Goal: Task Accomplishment & Management: Use online tool/utility

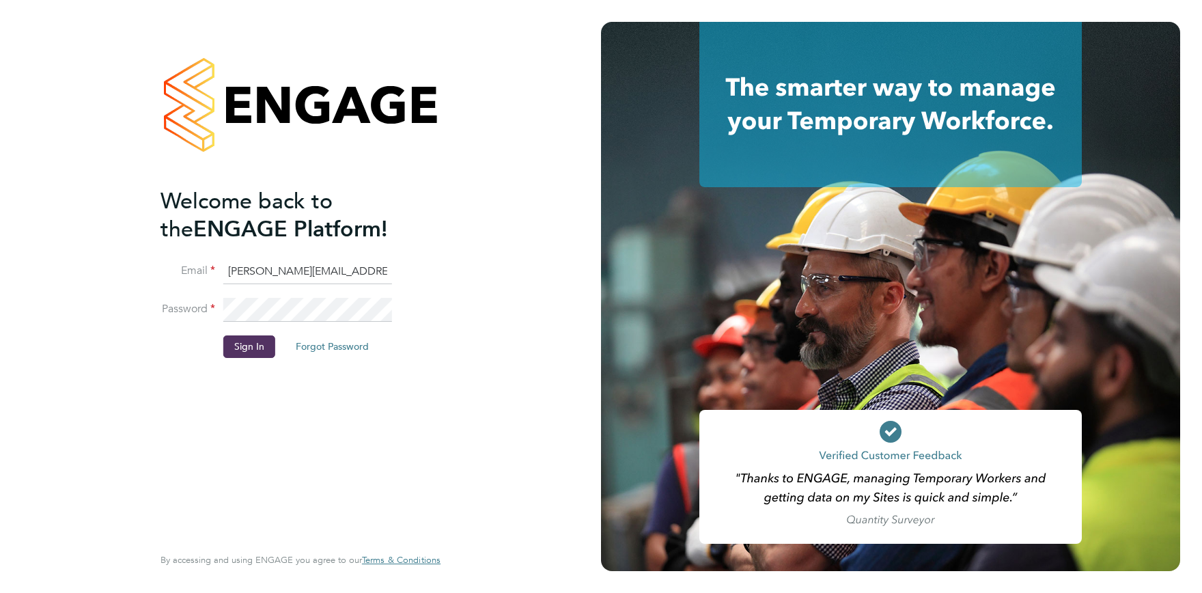
click at [246, 344] on button "Sign In" at bounding box center [249, 346] width 52 height 22
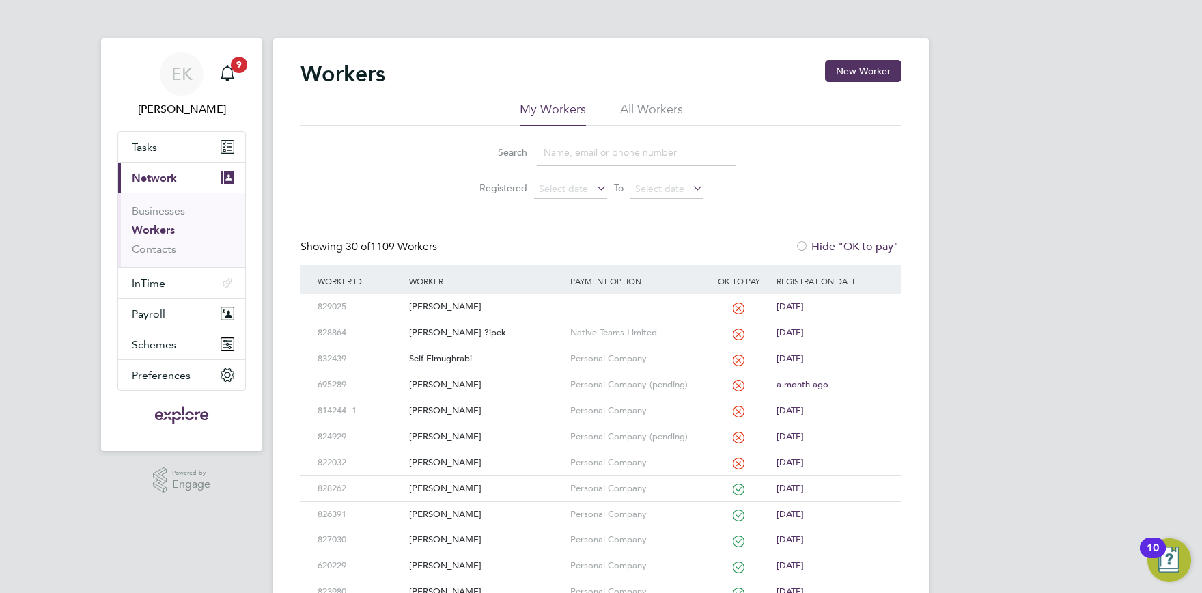
click at [582, 148] on input at bounding box center [636, 152] width 199 height 27
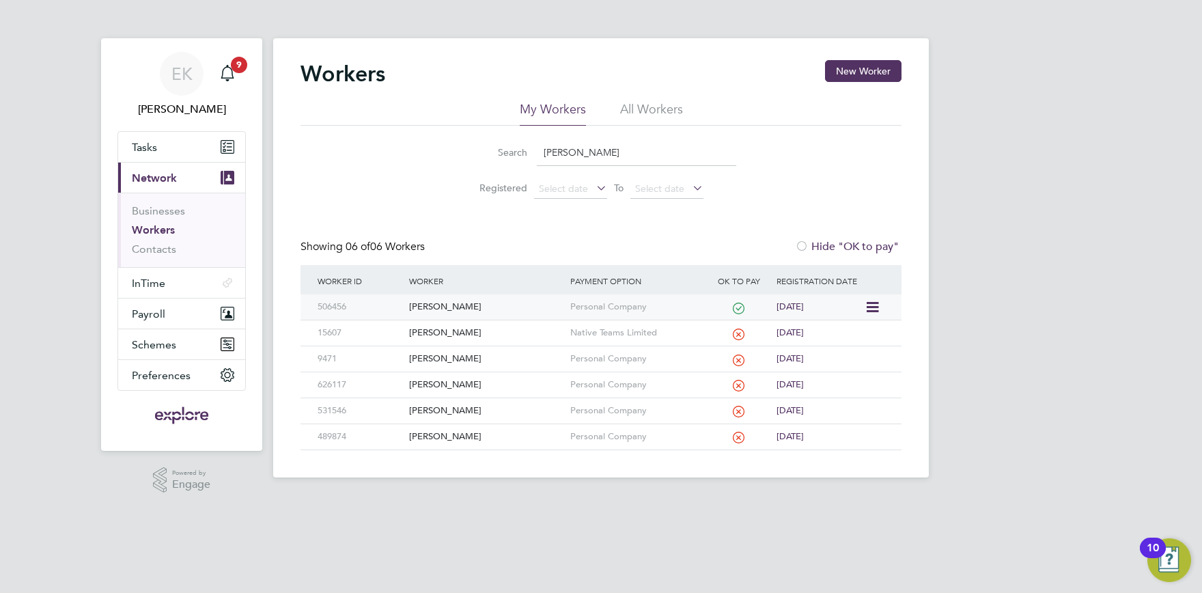
type input "stefan"
click at [451, 306] on div "[PERSON_NAME]" at bounding box center [486, 306] width 160 height 25
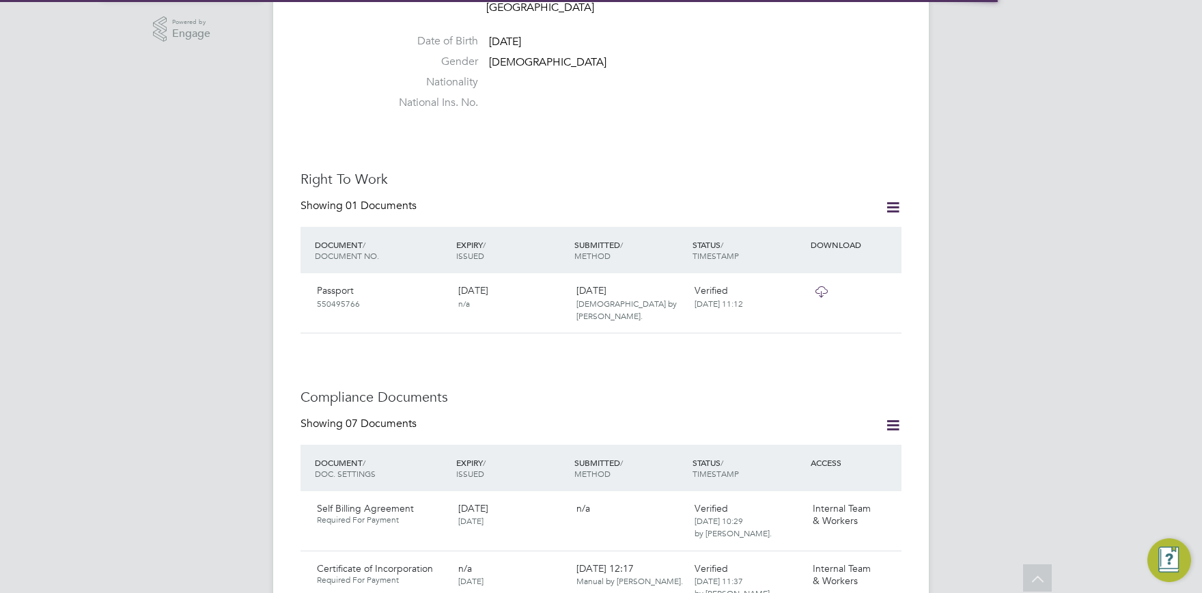
scroll to position [826, 0]
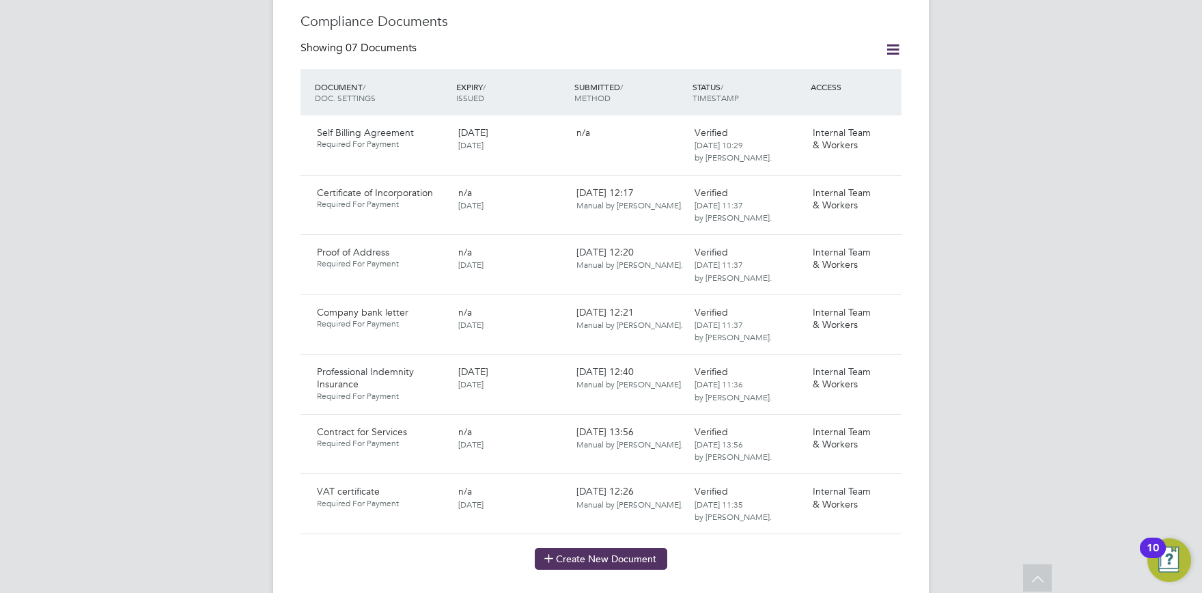
click at [592, 548] on button "Create New Document" at bounding box center [601, 559] width 132 height 22
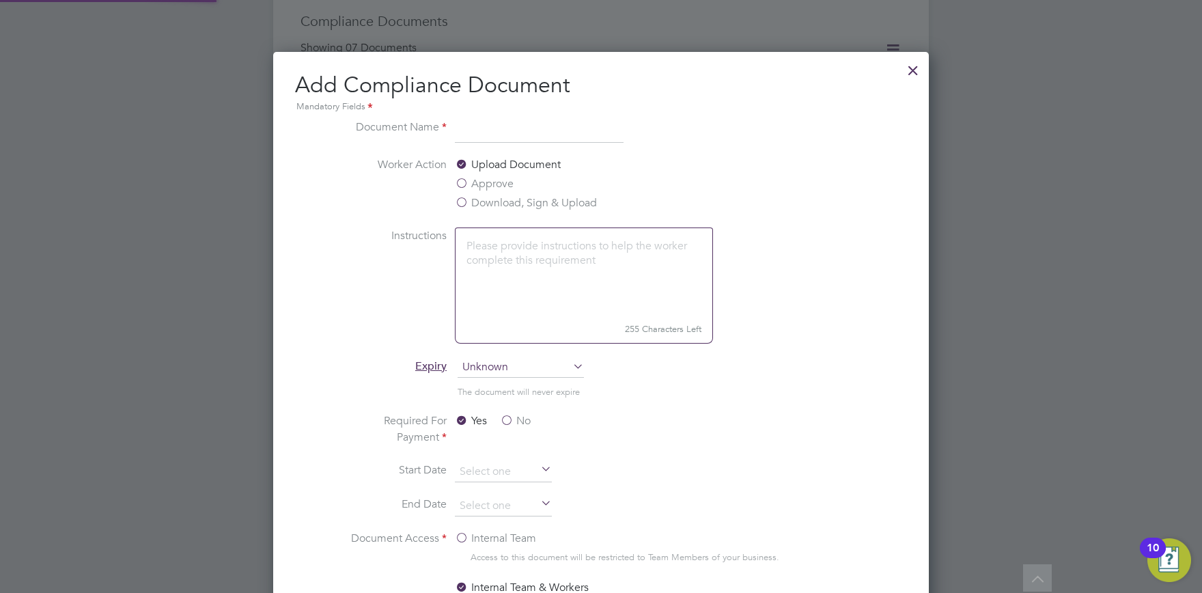
scroll to position [716, 656]
type input "Contract Extension 1"
click at [518, 218] on li "Worker Action Upload Document Approve Download, Sign & Upload" at bounding box center [600, 191] width 513 height 71
click at [513, 199] on label "Download, Sign & Upload" at bounding box center [526, 203] width 142 height 16
click at [0, 0] on input "Download, Sign & Upload" at bounding box center [0, 0] width 0 height 0
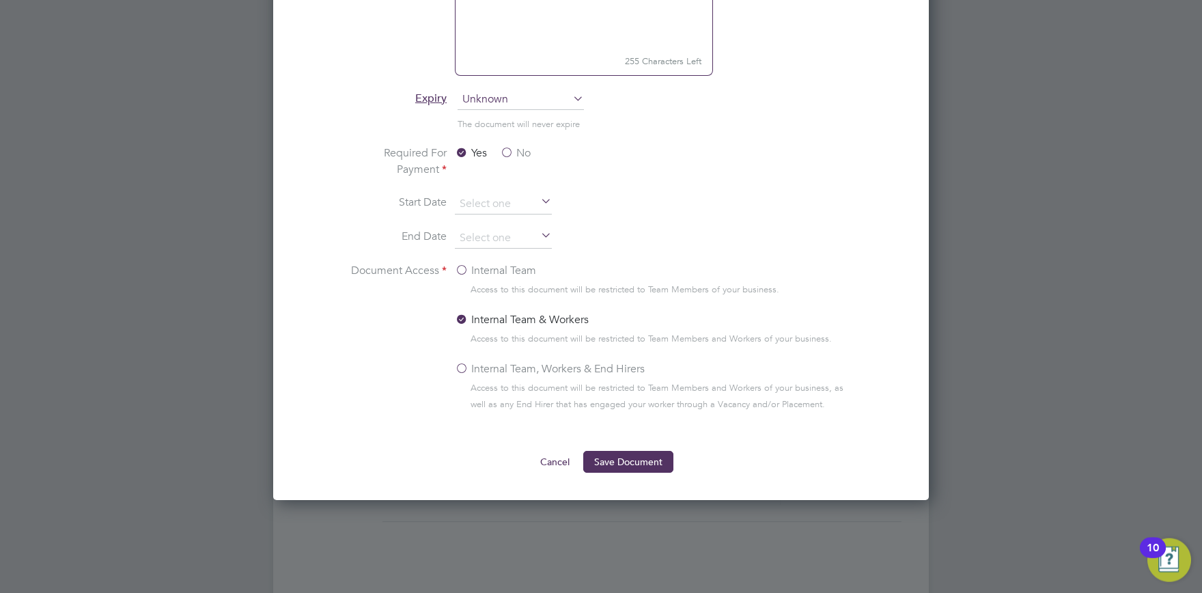
scroll to position [1277, 0]
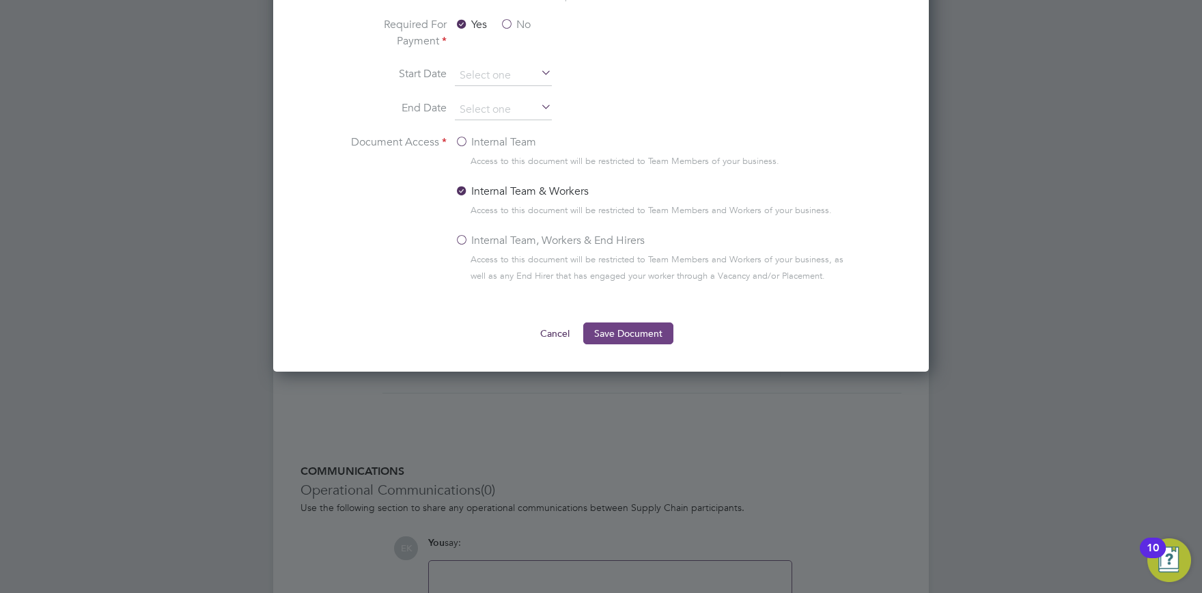
click at [639, 329] on button "Save Document" at bounding box center [628, 333] width 90 height 22
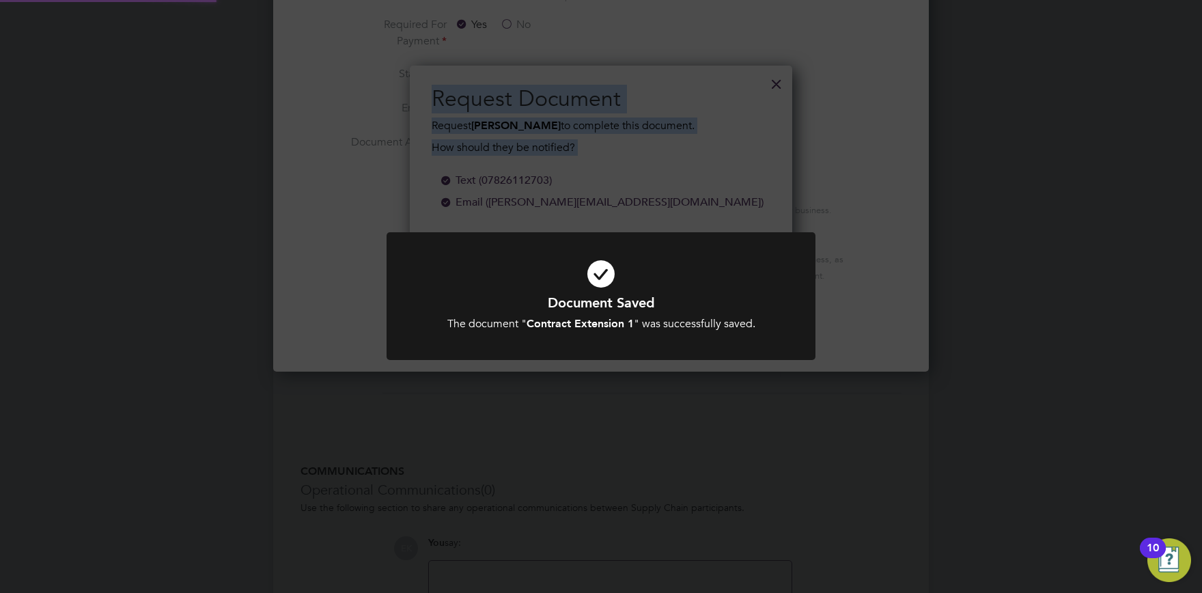
scroll to position [218, 383]
click at [471, 417] on div "Document Saved The document " Contract Extension 1 " was successfully saved. Ca…" at bounding box center [601, 296] width 1202 height 593
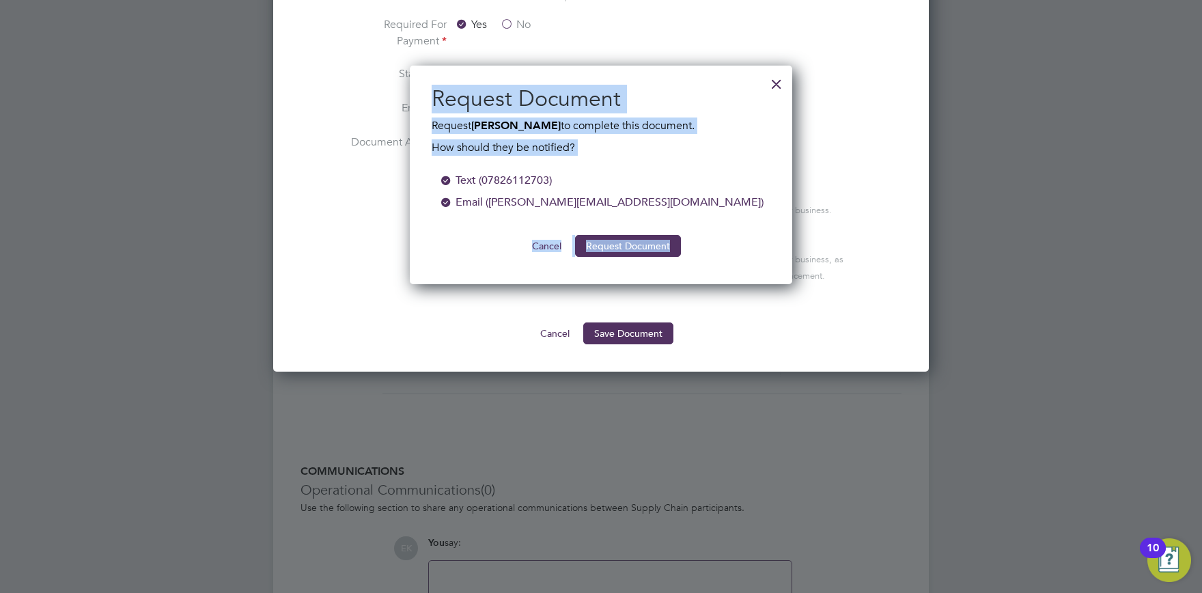
click at [617, 246] on button "Request Document" at bounding box center [628, 246] width 106 height 22
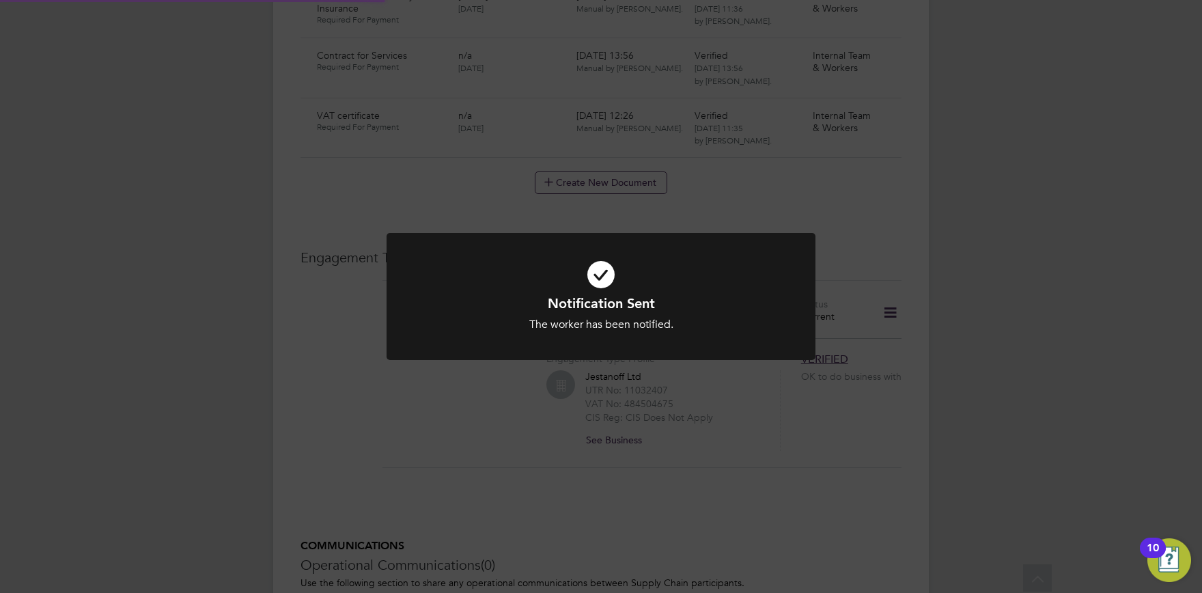
scroll to position [1277, 0]
drag, startPoint x: 81, startPoint y: 378, endPoint x: 93, endPoint y: 378, distance: 11.6
click at [82, 378] on div "Notification Sent The worker has been notified. Cancel Okay" at bounding box center [601, 296] width 1202 height 593
